Goal: Contribute content: Add original content to the website for others to see

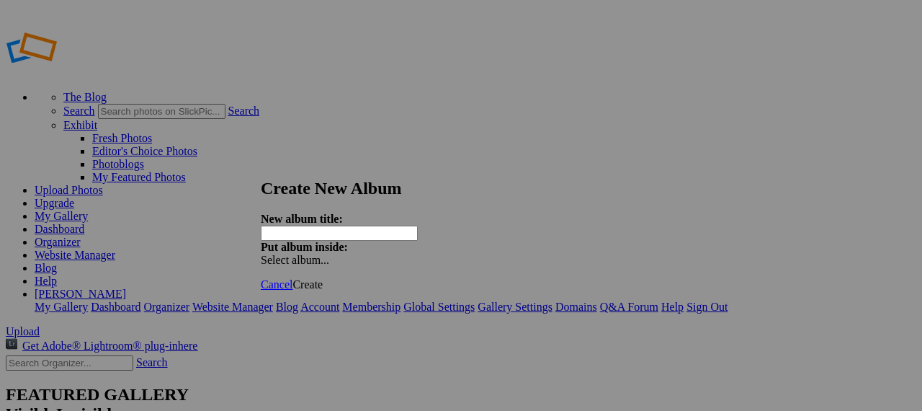
click at [261, 254] on span at bounding box center [261, 260] width 0 height 12
click at [362, 226] on input "text" at bounding box center [339, 233] width 157 height 15
type input "MASTER SHOTS"
click at [323, 278] on span "Create" at bounding box center [308, 284] width 30 height 12
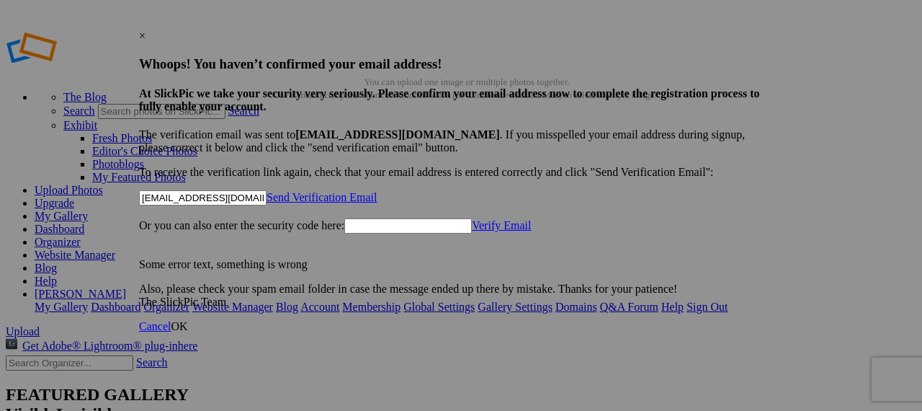
click at [460, 228] on input "text" at bounding box center [408, 225] width 128 height 15
click at [377, 191] on link "Send Verification Email" at bounding box center [322, 197] width 110 height 12
click at [285, 251] on span "Ok" at bounding box center [277, 244] width 14 height 12
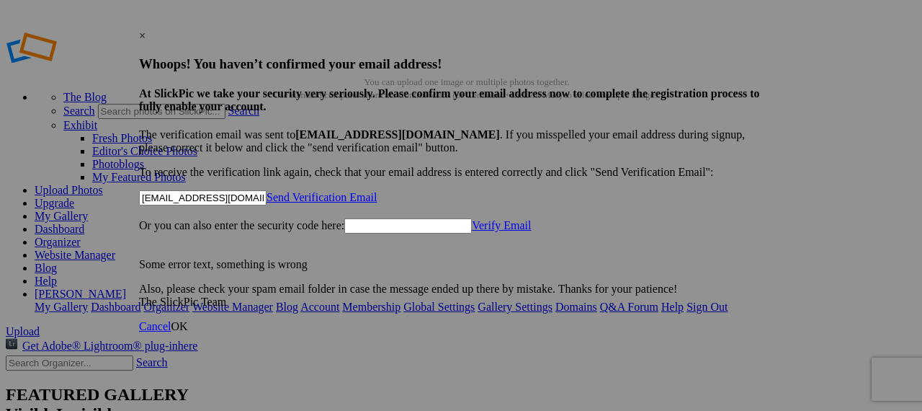
click at [531, 228] on link "Verify Email" at bounding box center [501, 225] width 59 height 12
click at [377, 191] on link "Send Verification Email" at bounding box center [322, 197] width 110 height 12
click at [285, 251] on span "Ok" at bounding box center [277, 244] width 14 height 12
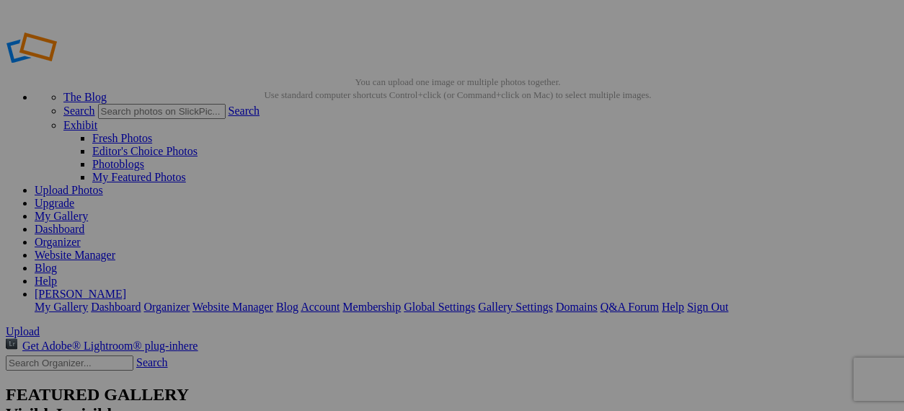
click at [88, 210] on link "My Gallery" at bounding box center [61, 216] width 53 height 12
drag, startPoint x: 421, startPoint y: 220, endPoint x: 506, endPoint y: 166, distance: 99.7
